Goal: Find specific page/section: Find specific page/section

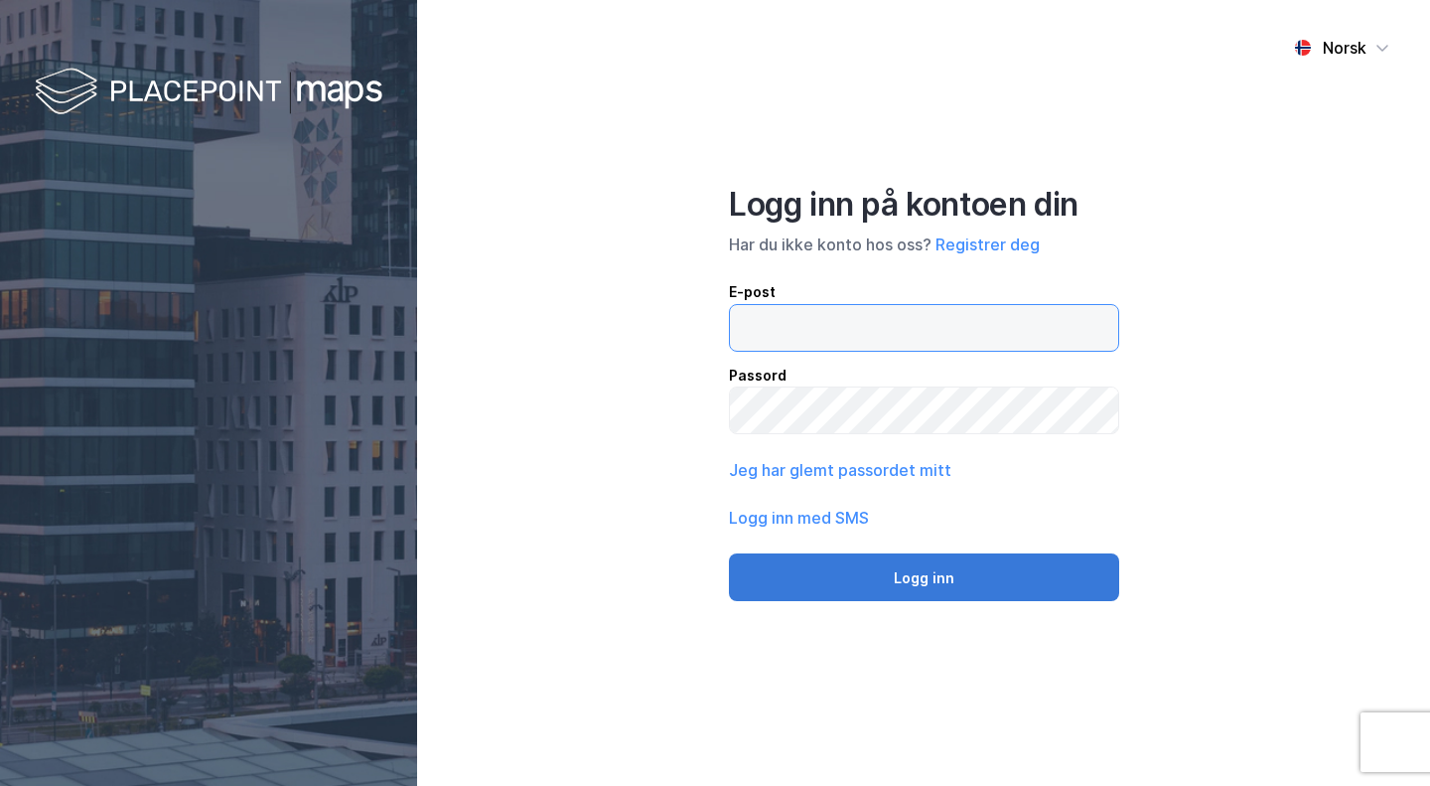
type input "[EMAIL_ADDRESS][DOMAIN_NAME]"
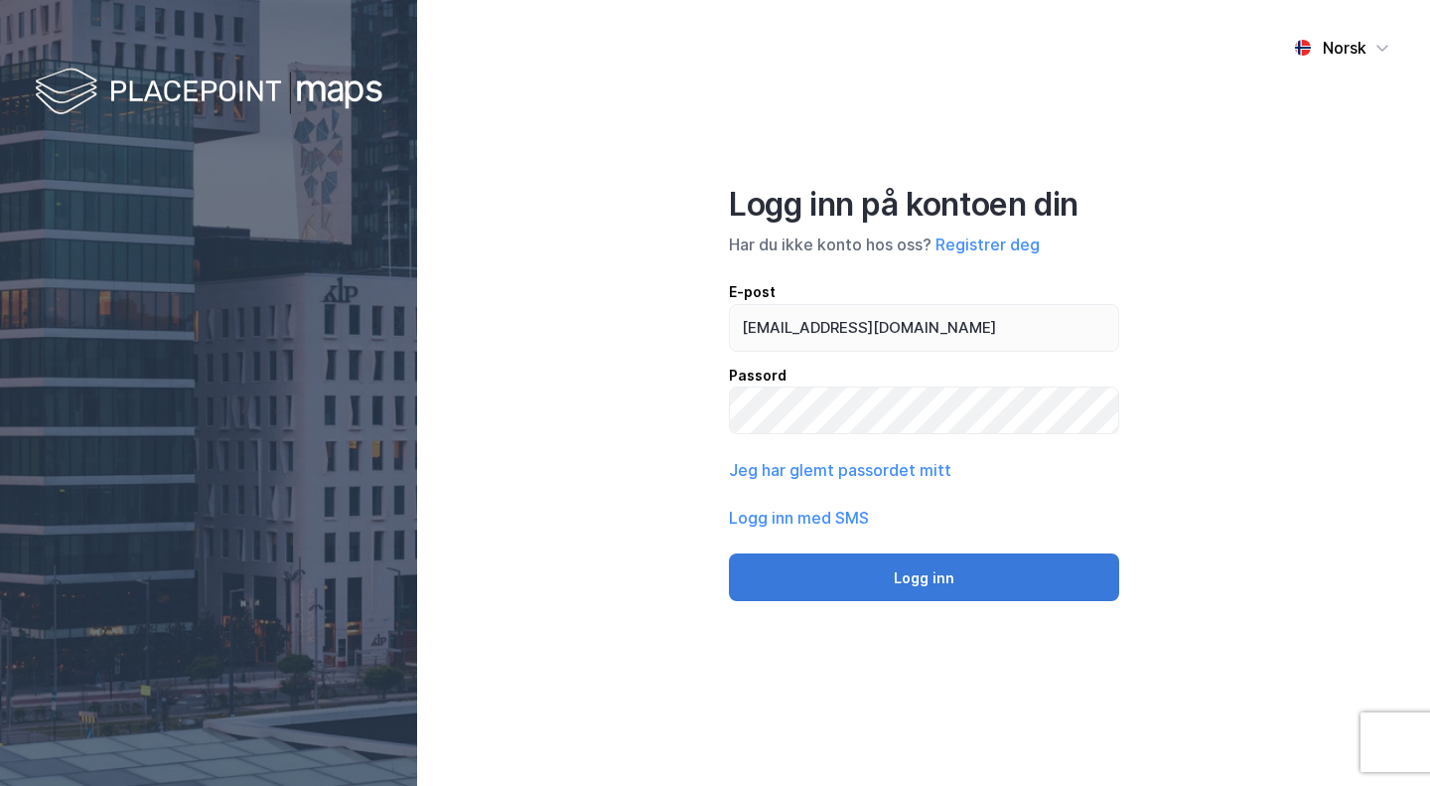
click at [953, 582] on button "Logg inn" at bounding box center [924, 577] width 390 height 48
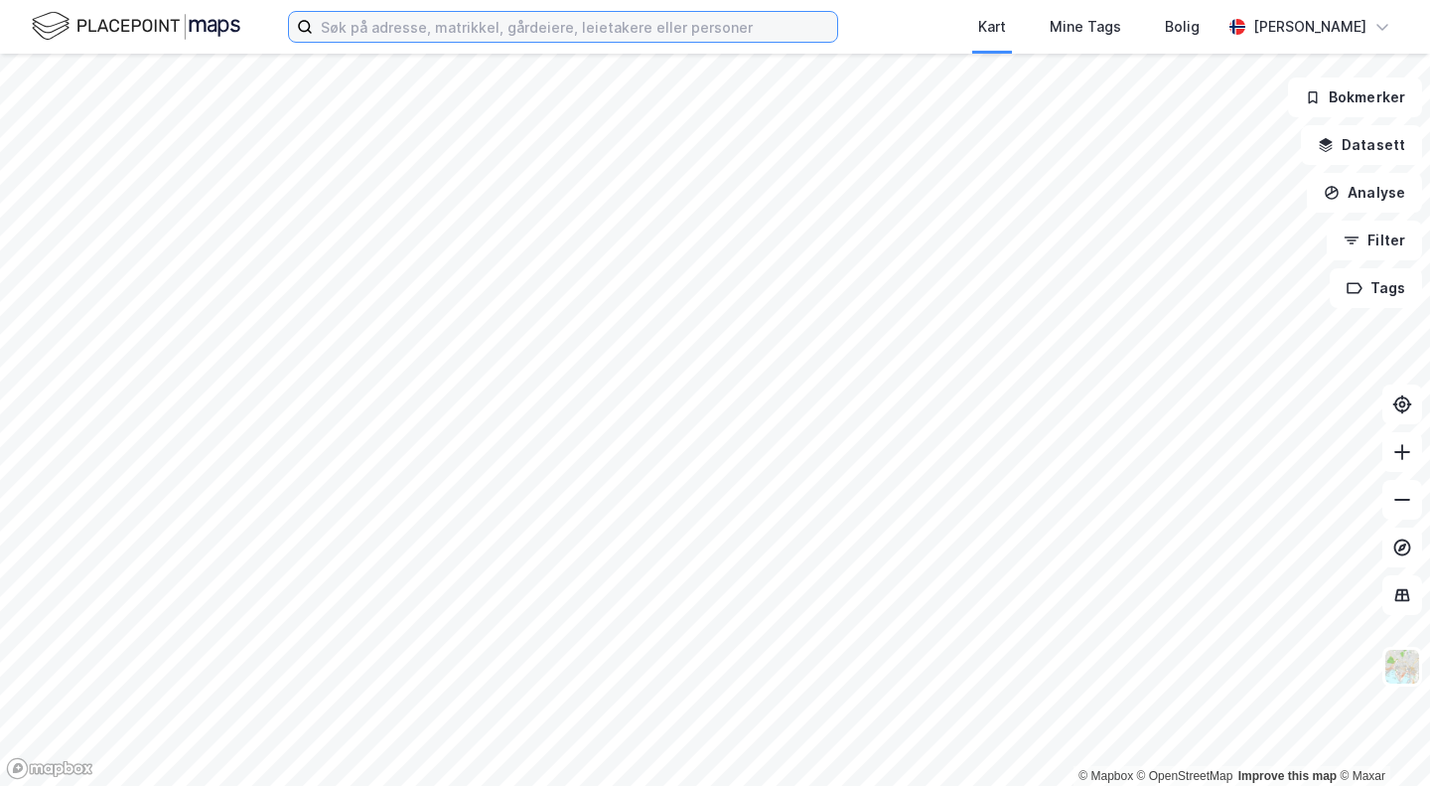
click at [558, 14] on input at bounding box center [575, 27] width 524 height 30
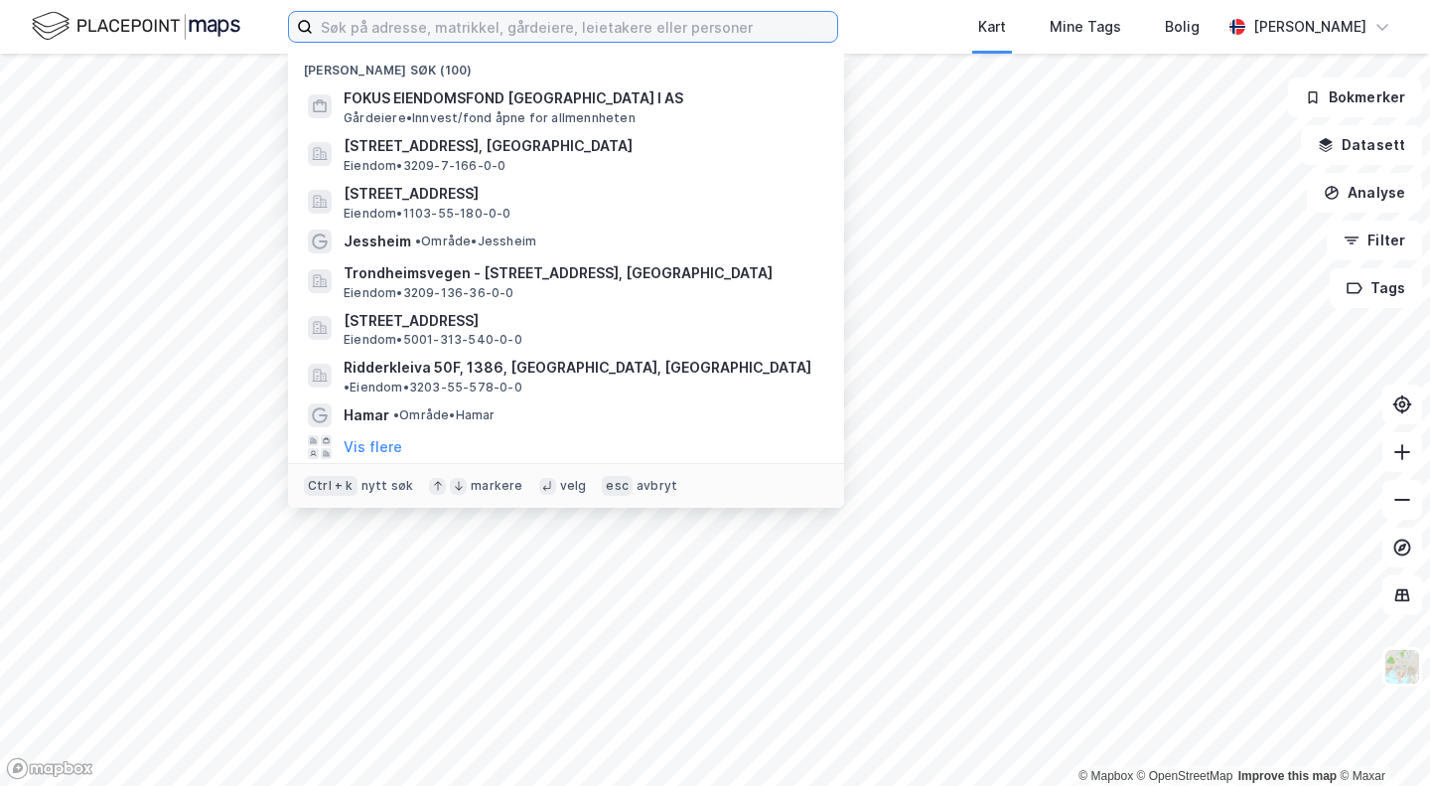
paste input "Brinken 35"
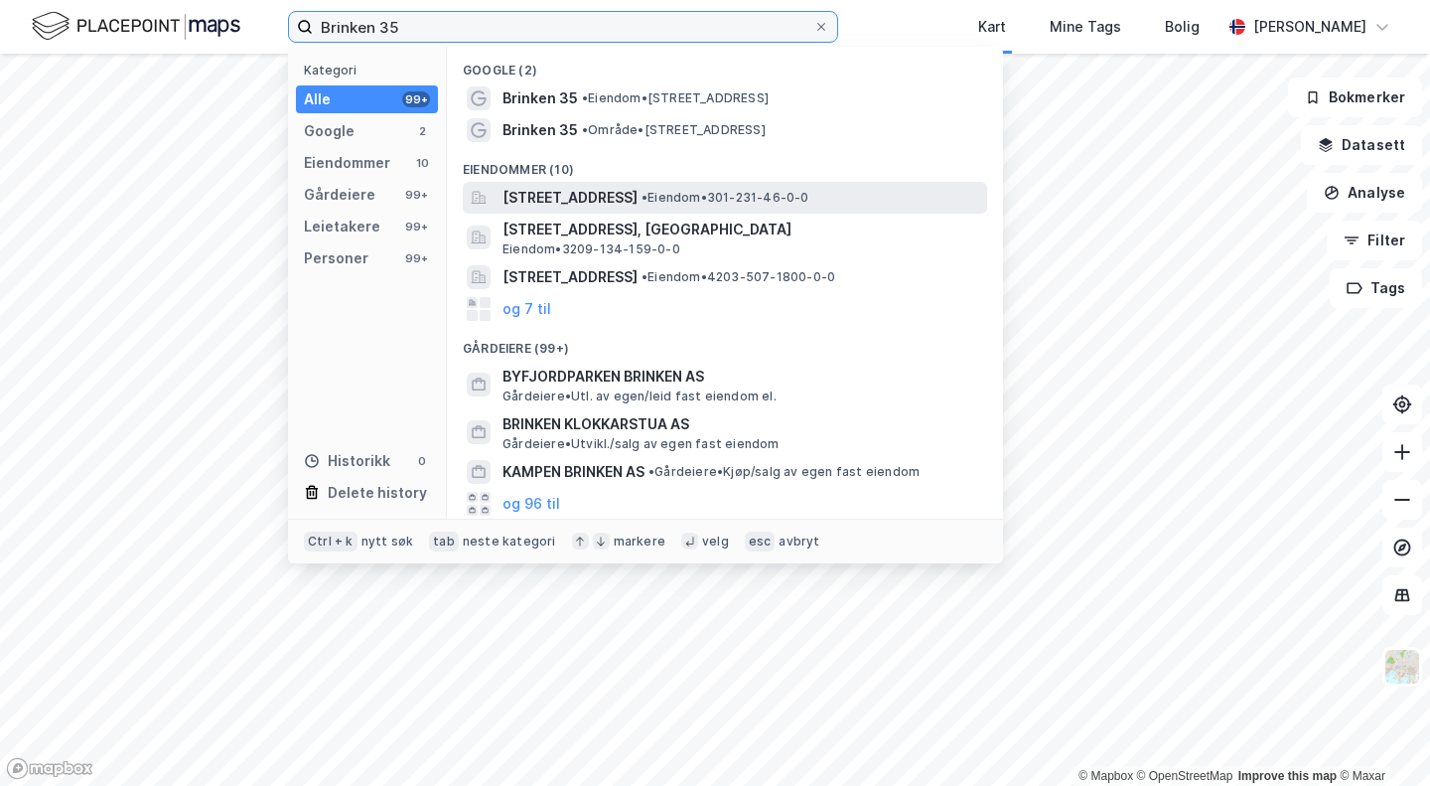
type input "Brinken 35"
click at [638, 194] on span "[STREET_ADDRESS]" at bounding box center [570, 198] width 135 height 24
